Goal: Task Accomplishment & Management: Manage account settings

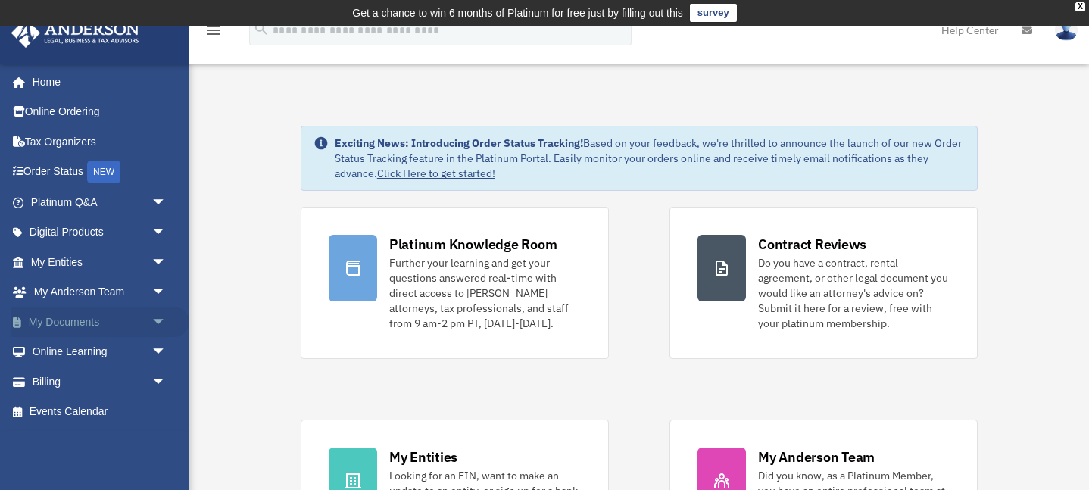
click at [111, 322] on link "My Documents arrow_drop_down" at bounding box center [100, 322] width 179 height 30
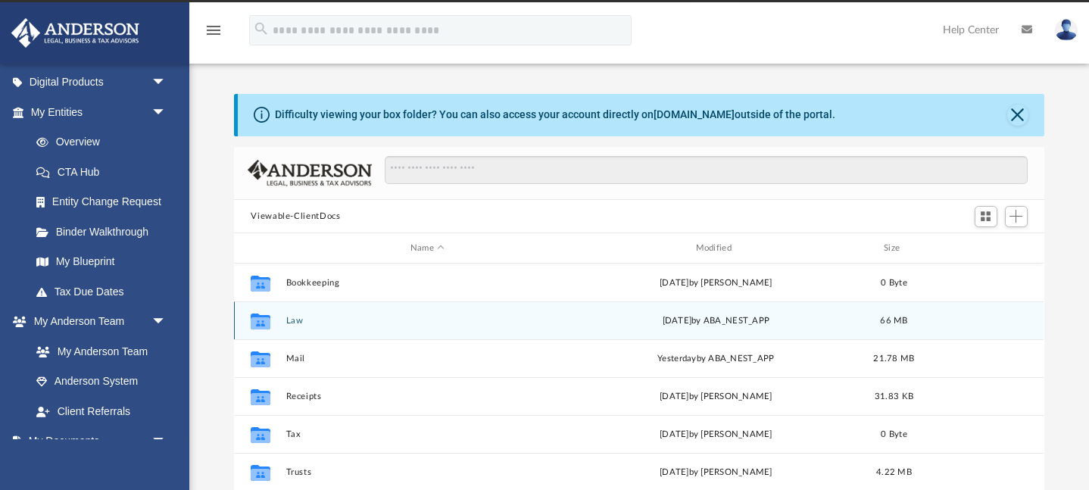
scroll to position [26, 0]
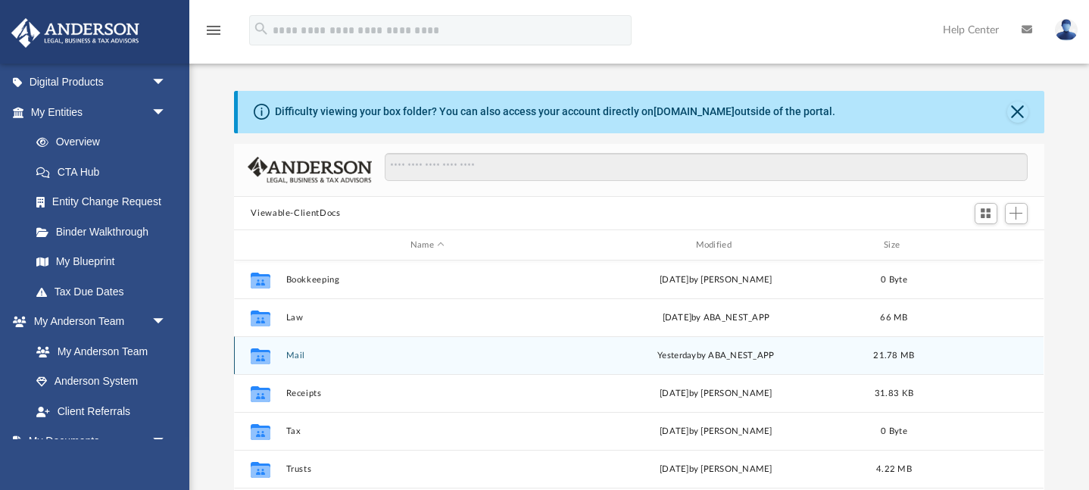
click at [363, 357] on button "Mail" at bounding box center [427, 355] width 282 height 10
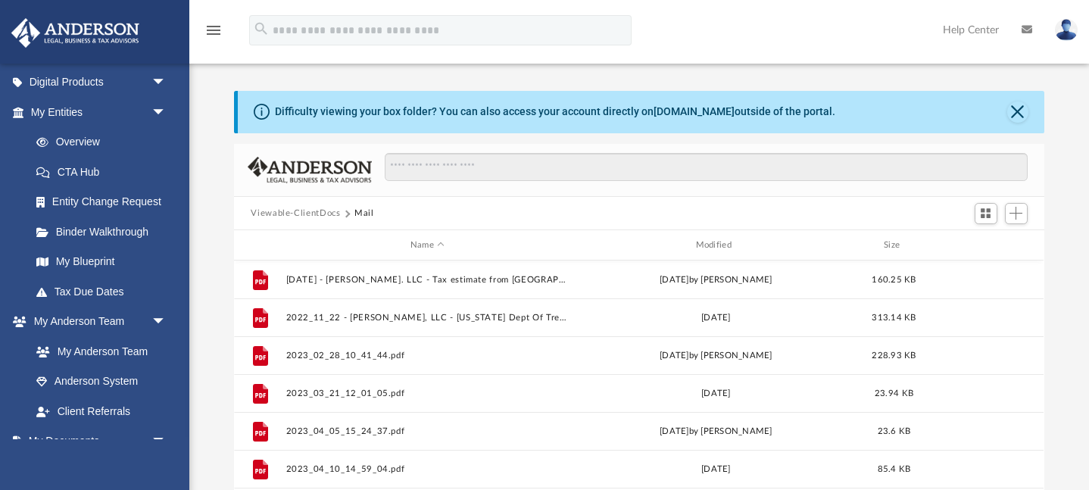
click at [728, 235] on div "Name Modified Size" at bounding box center [638, 245] width 809 height 30
click at [724, 244] on div "Modified" at bounding box center [716, 245] width 282 height 14
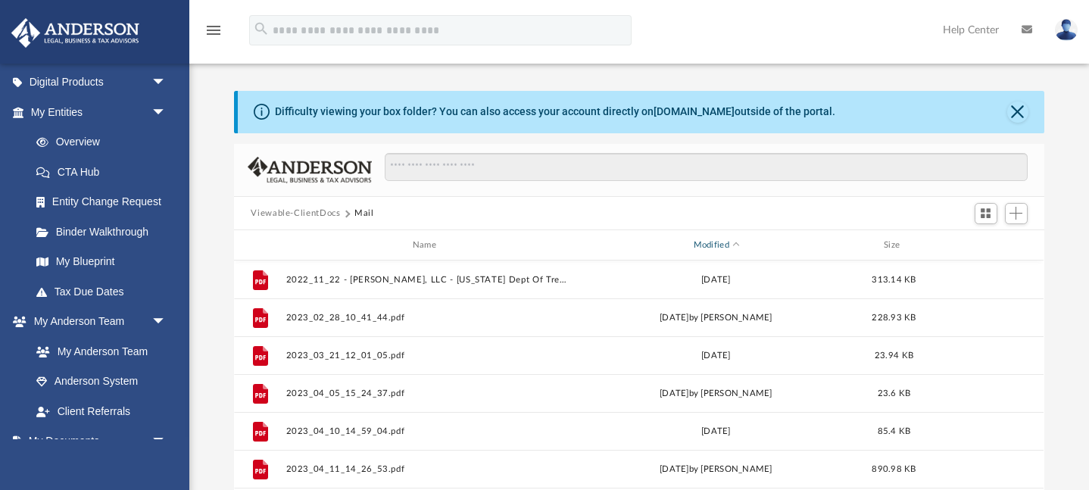
click at [735, 240] on div "Modified" at bounding box center [716, 245] width 282 height 14
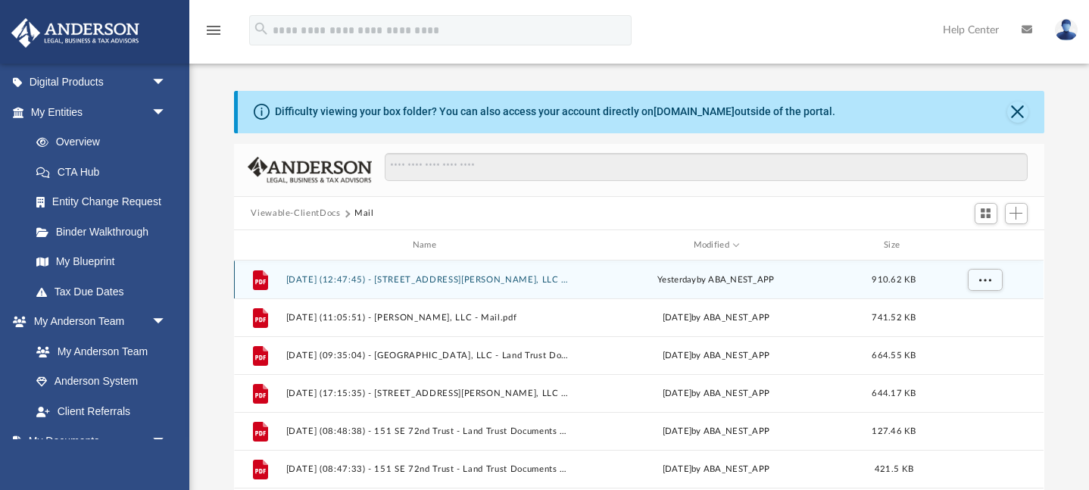
click at [525, 285] on div "File [DATE] (12:47:45) - [STREET_ADDRESS][PERSON_NAME], LLC - Mail.pdf [DATE] b…" at bounding box center [638, 279] width 809 height 38
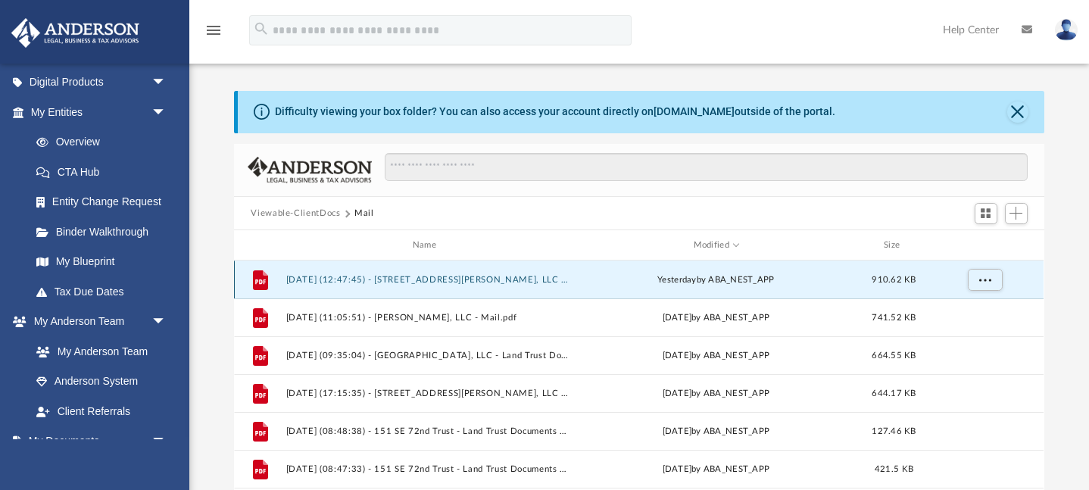
click at [516, 275] on button "[DATE] (12:47:45) - [STREET_ADDRESS][PERSON_NAME], LLC - Mail.pdf" at bounding box center [427, 280] width 282 height 10
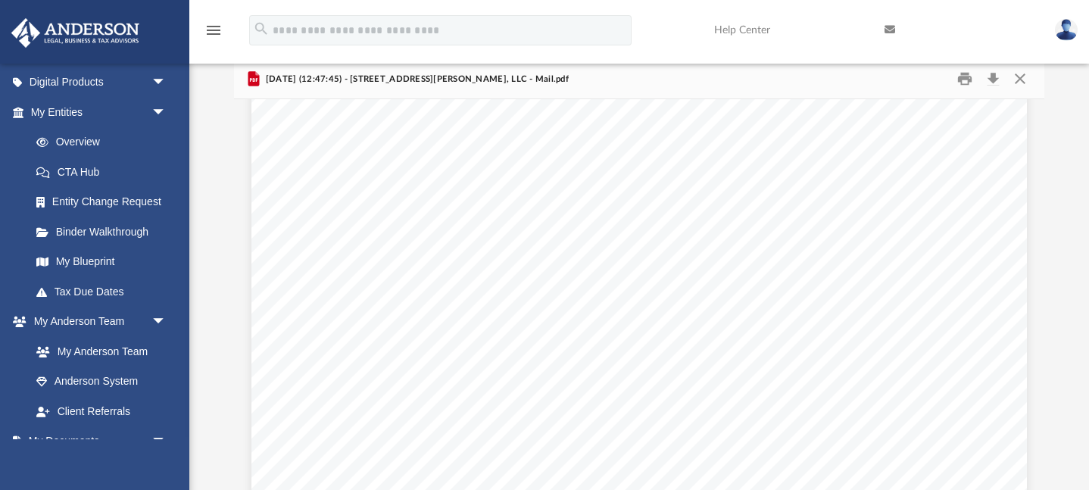
scroll to position [0, 0]
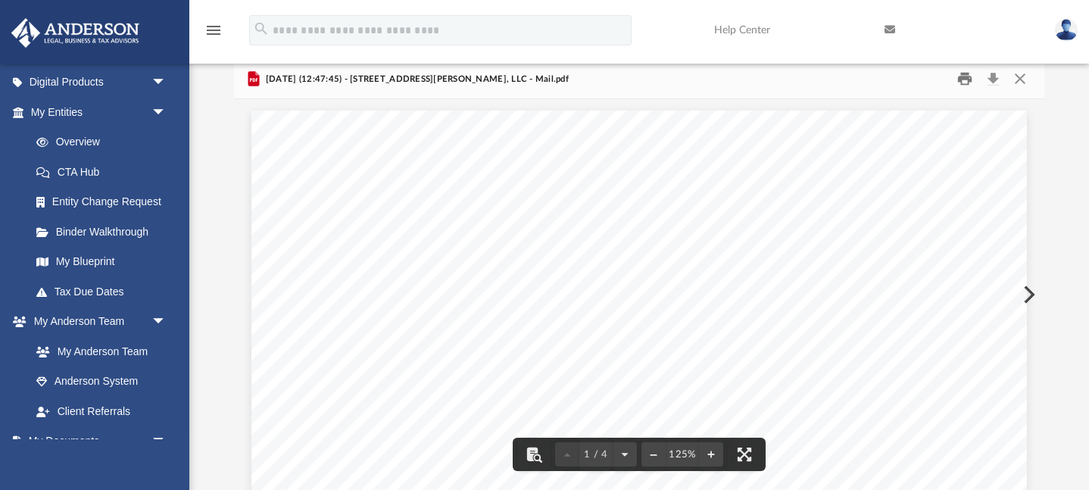
click at [960, 79] on button "Print" at bounding box center [964, 78] width 30 height 23
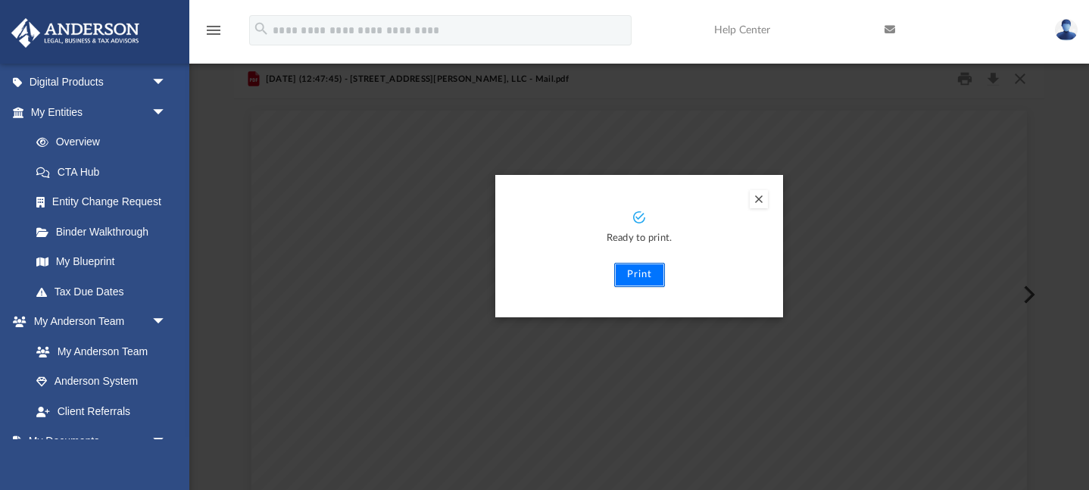
click at [633, 276] on button "Print" at bounding box center [639, 275] width 51 height 24
